Goal: Task Accomplishment & Management: Manage account settings

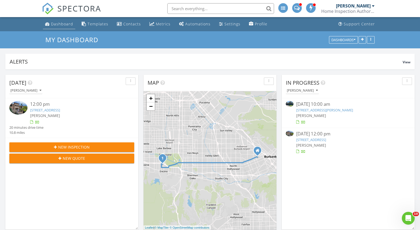
click at [62, 25] on div "Dashboard" at bounding box center [62, 23] width 22 height 5
click at [329, 111] on link "3470 Consuelo Dr, Calabasas, CA 91302" at bounding box center [324, 110] width 57 height 5
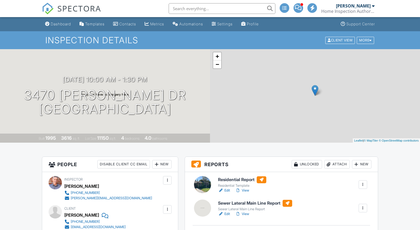
scroll to position [86, 0]
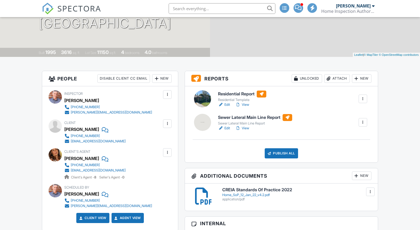
click at [248, 105] on link "View" at bounding box center [242, 104] width 14 height 5
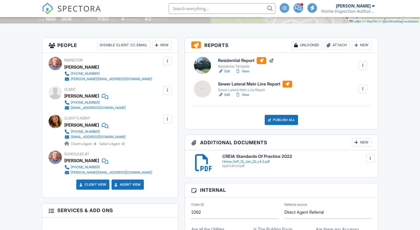
click at [227, 95] on link "Edit" at bounding box center [224, 94] width 12 height 5
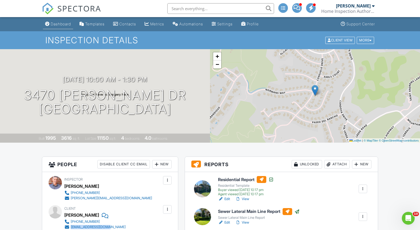
click at [64, 25] on div "Dashboard" at bounding box center [61, 24] width 20 height 5
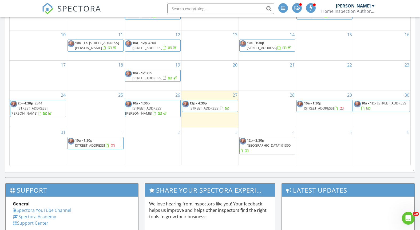
scroll to position [325, 0]
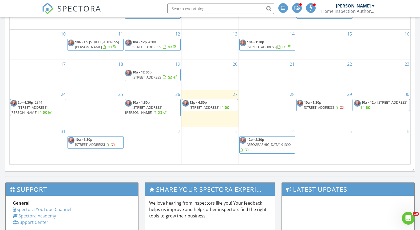
click at [100, 142] on span "[STREET_ADDRESS]" at bounding box center [90, 144] width 30 height 5
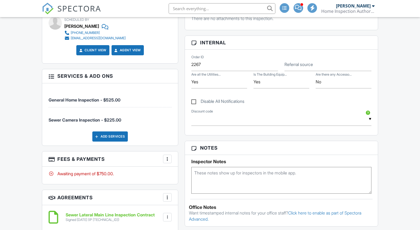
click at [167, 158] on div at bounding box center [167, 158] width 5 height 5
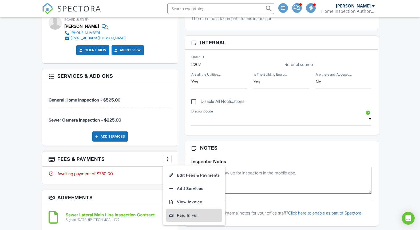
click at [191, 214] on div "Paid In Full" at bounding box center [194, 215] width 52 height 6
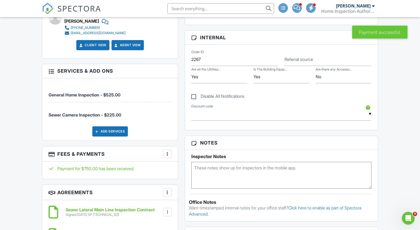
scroll to position [264, 0]
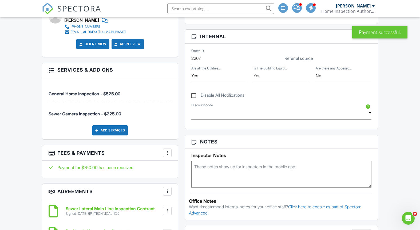
click at [168, 153] on div at bounding box center [167, 152] width 5 height 5
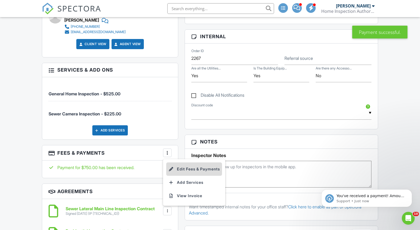
scroll to position [0, 0]
click at [188, 169] on li "Edit Fees & Payments" at bounding box center [194, 168] width 56 height 13
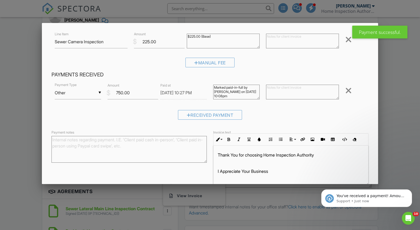
scroll to position [58, 0]
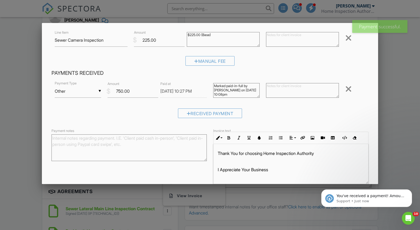
click at [164, 142] on textarea "Payment notes" at bounding box center [129, 147] width 155 height 27
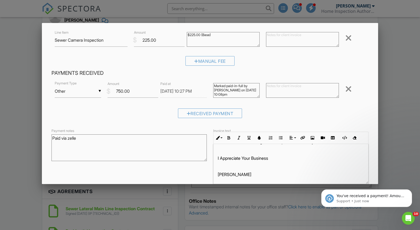
scroll to position [84, 0]
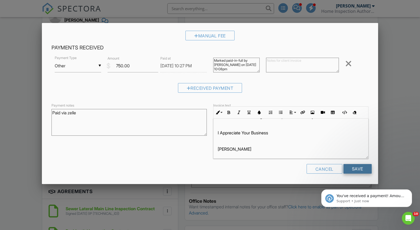
type textarea "Paid via zelle"
click at [363, 167] on input "Save" at bounding box center [358, 169] width 28 height 10
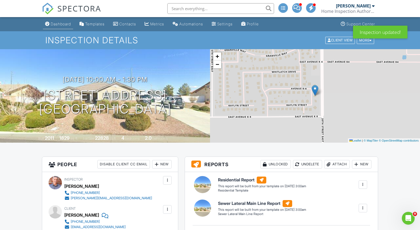
click at [65, 24] on div "Dashboard" at bounding box center [61, 24] width 20 height 5
